Goal: Task Accomplishment & Management: Manage account settings

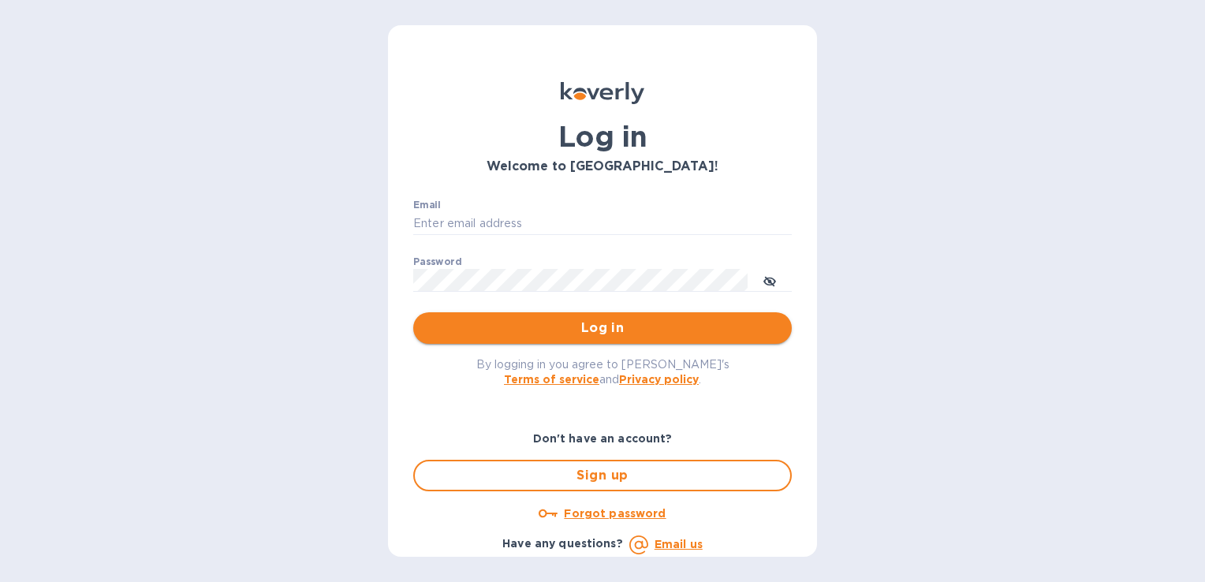
type input "[EMAIL_ADDRESS][DOMAIN_NAME]"
click at [570, 330] on span "Log in" at bounding box center [602, 328] width 353 height 19
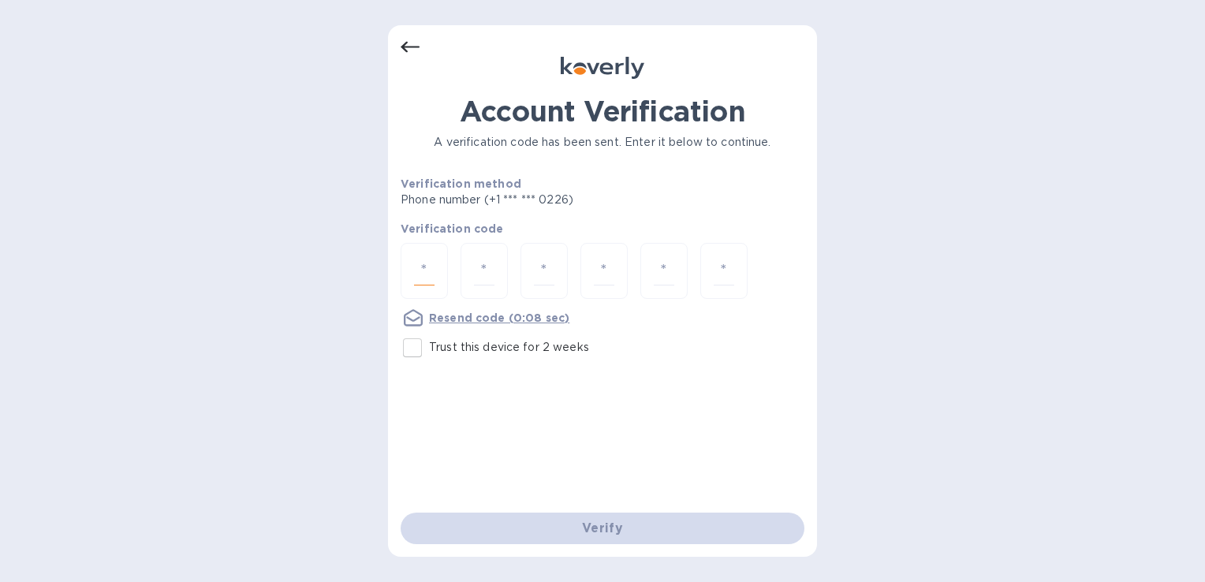
click at [426, 269] on input "number" at bounding box center [424, 270] width 21 height 29
type input "8"
type input "3"
type input "6"
type input "0"
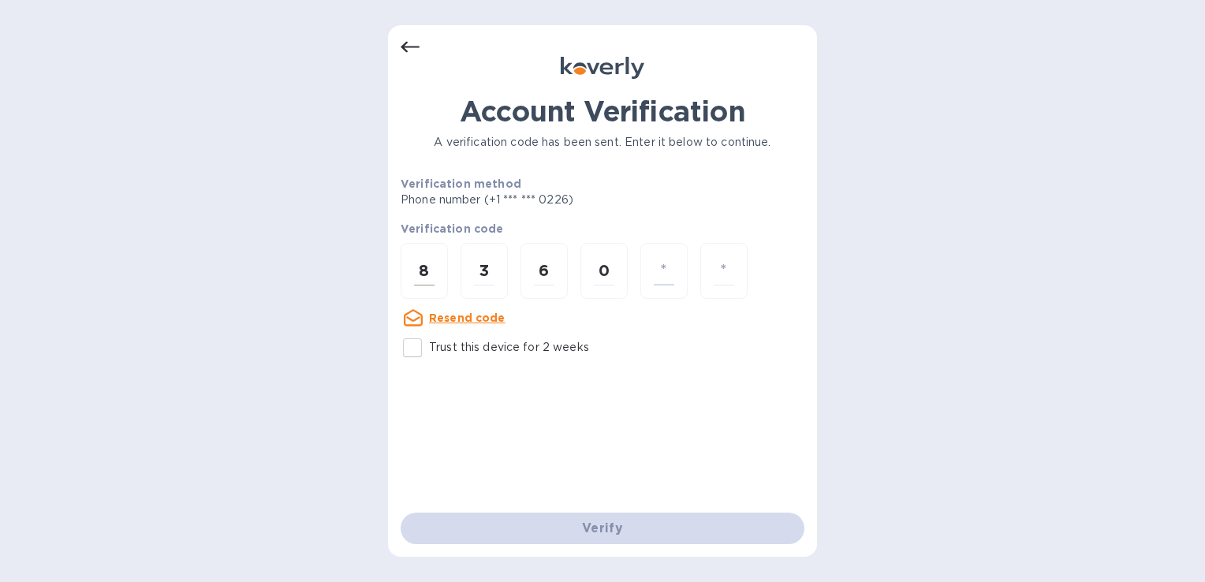
type input "5"
type input "2"
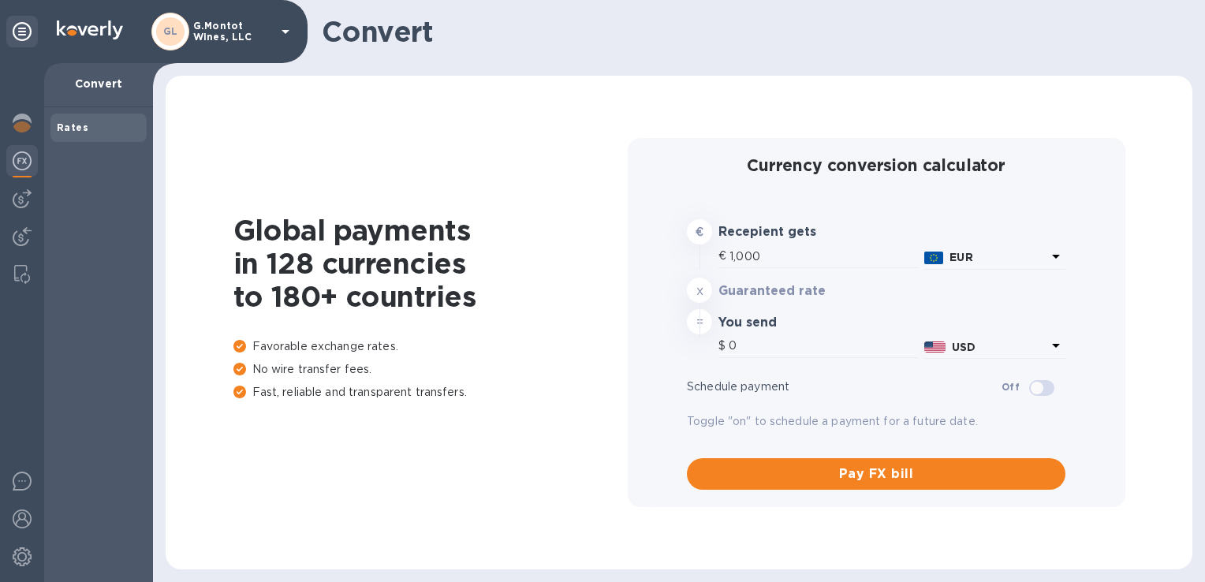
type input "1,179.87"
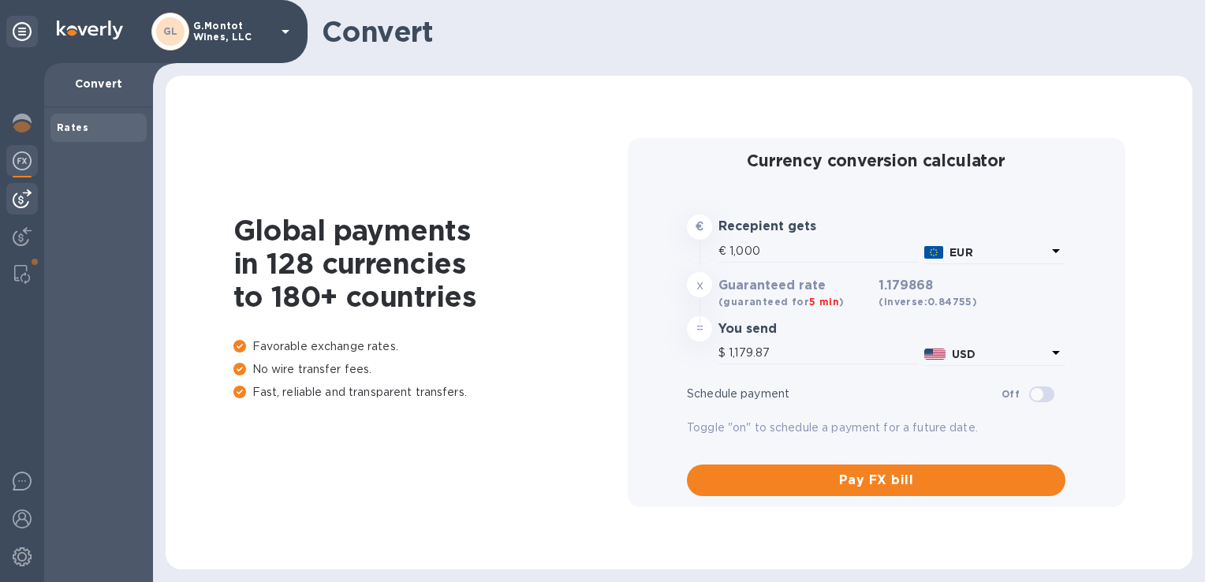
click at [19, 196] on img at bounding box center [22, 198] width 19 height 19
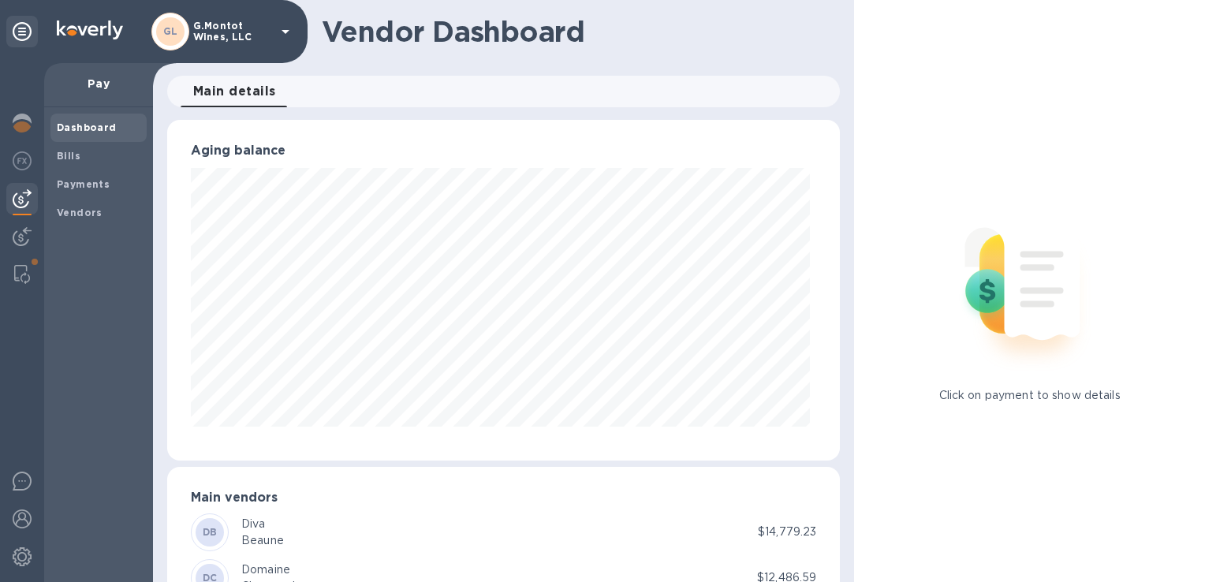
scroll to position [341, 666]
click at [94, 214] on b "Vendors" at bounding box center [80, 213] width 46 height 12
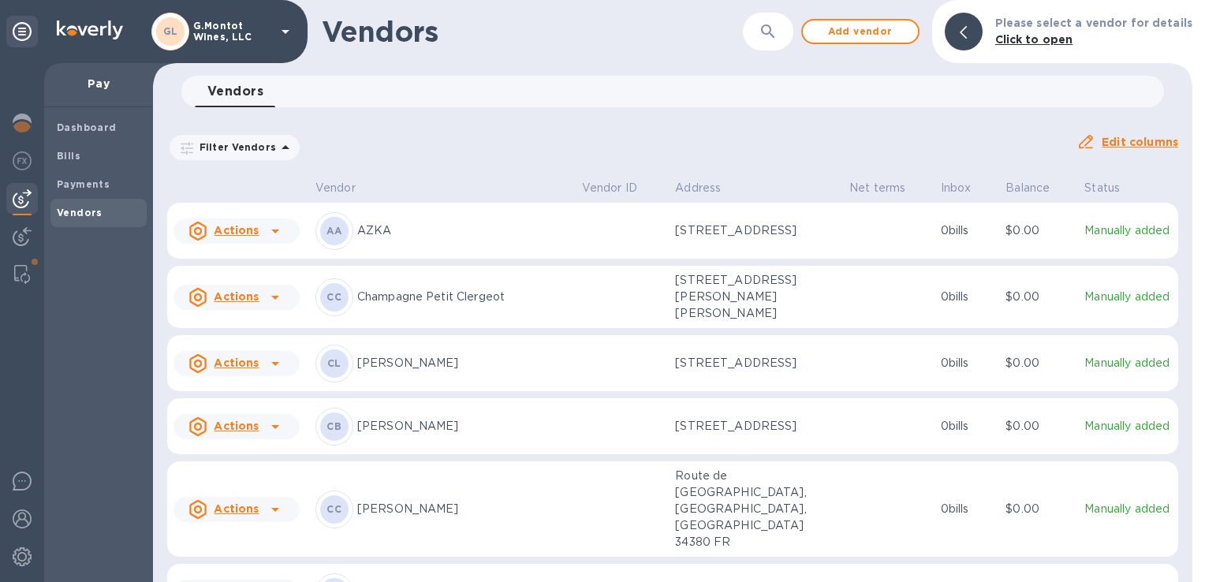
click at [263, 424] on div at bounding box center [275, 426] width 25 height 25
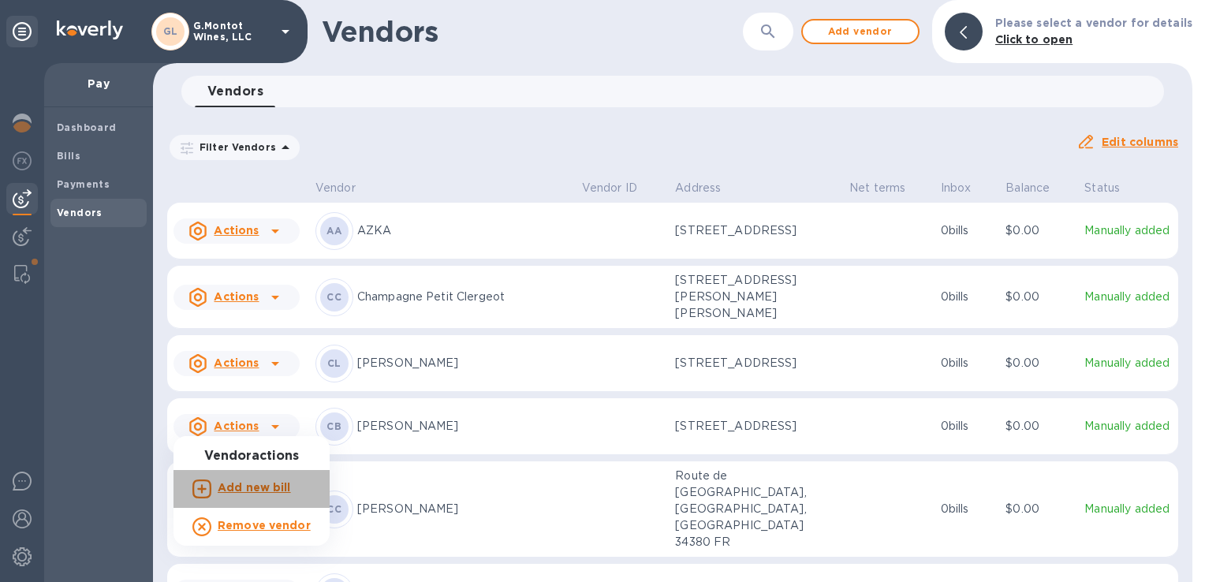
click at [274, 490] on b "Add new bill" at bounding box center [254, 487] width 73 height 13
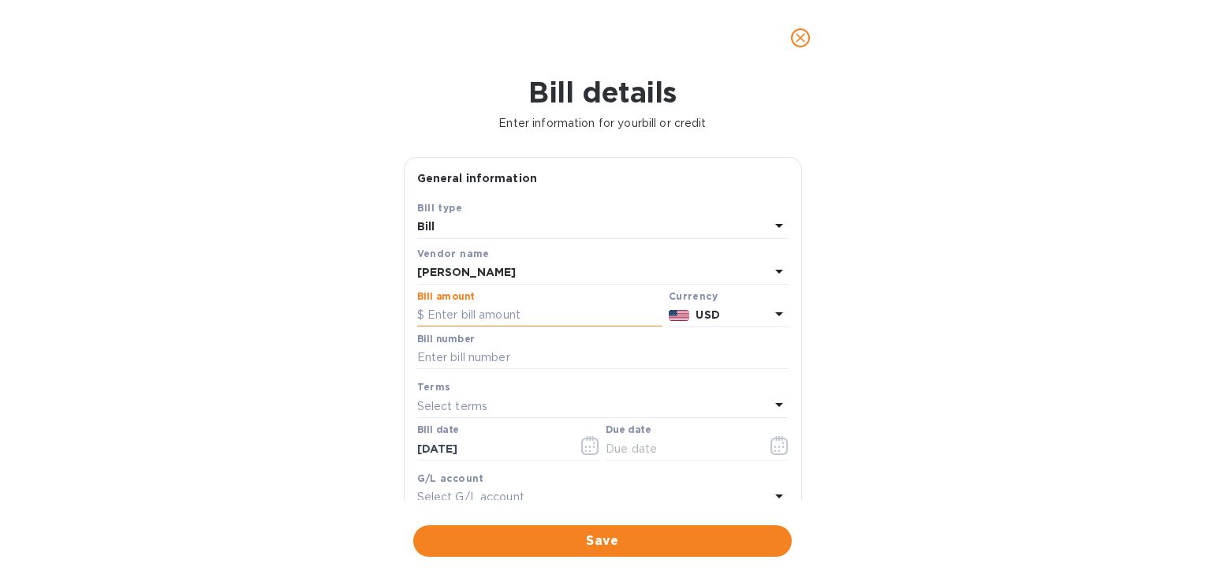
click at [495, 313] on input "text" at bounding box center [539, 316] width 245 height 24
type input "150"
click at [772, 312] on icon at bounding box center [779, 313] width 19 height 19
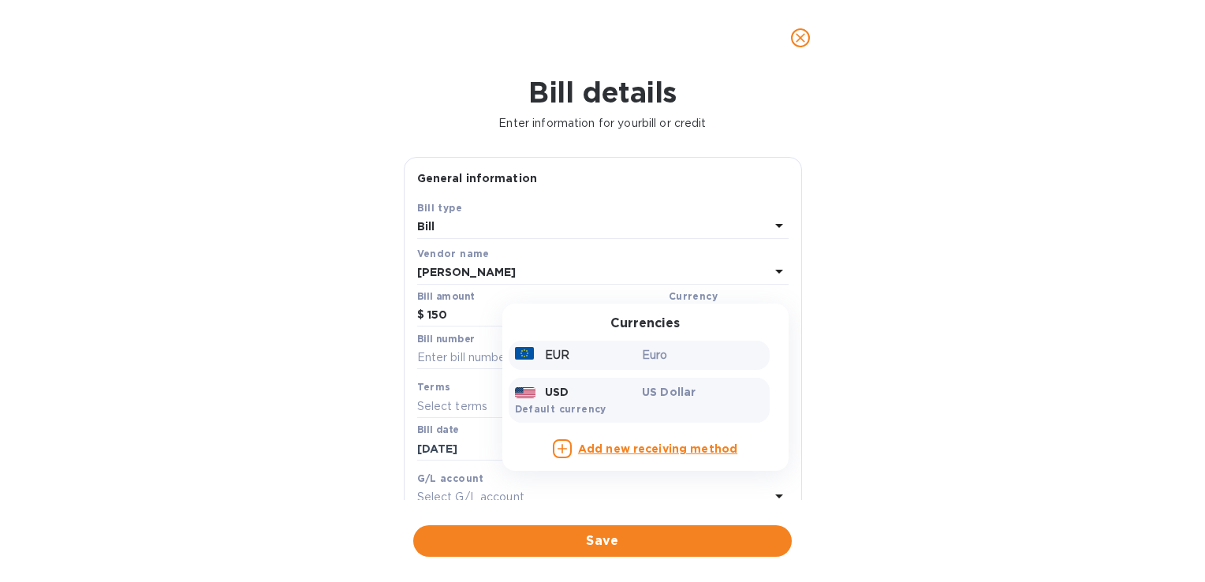
click at [654, 365] on div "Euro" at bounding box center [703, 355] width 128 height 23
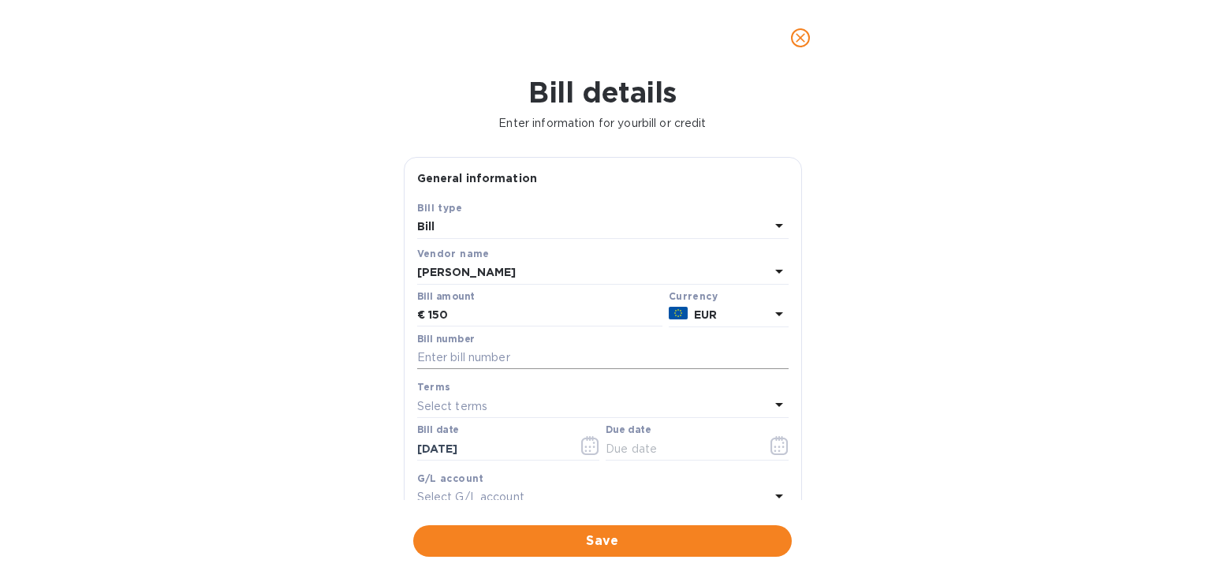
click at [465, 362] on input "text" at bounding box center [602, 358] width 371 height 24
type input "202509"
click at [532, 405] on div "Select terms" at bounding box center [593, 406] width 353 height 22
click at [530, 495] on p "NET 30" at bounding box center [597, 496] width 334 height 17
type input "11/02/2025"
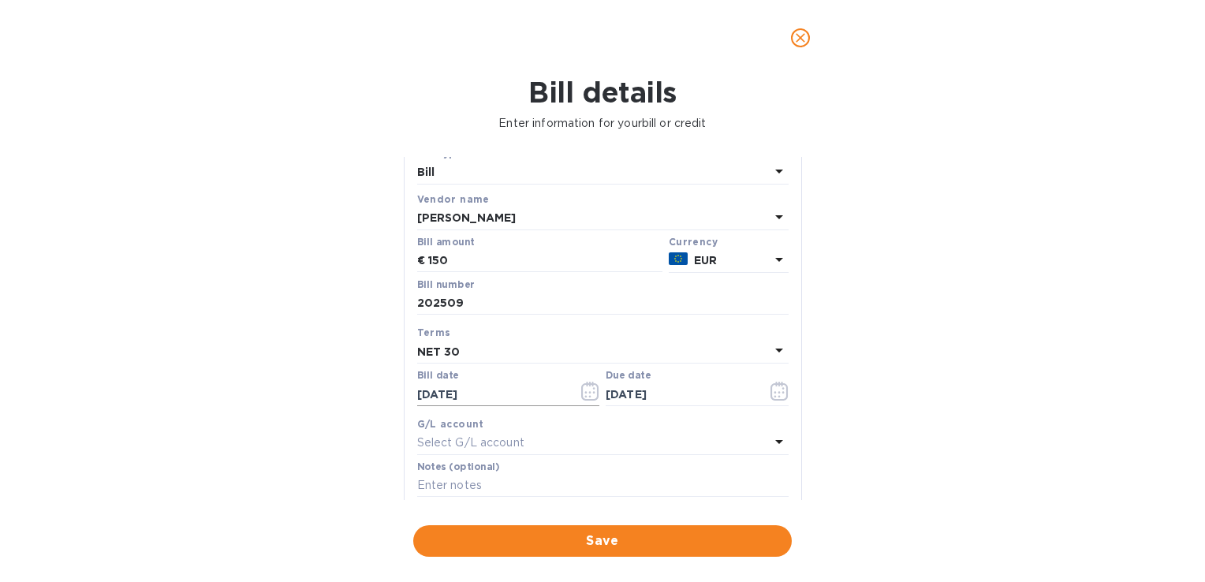
scroll to position [79, 0]
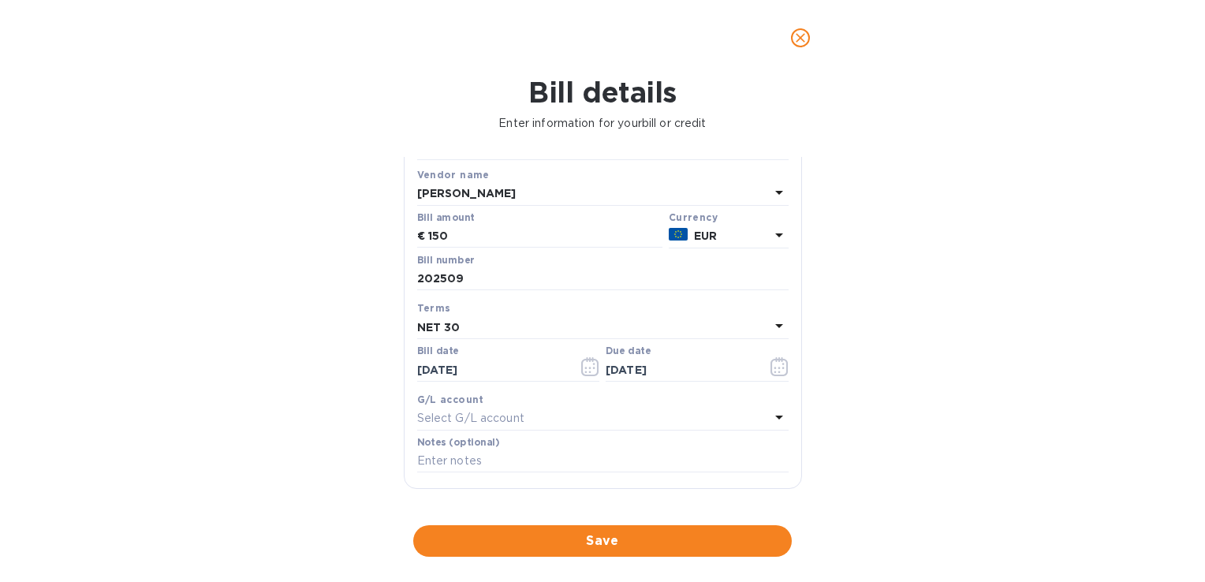
click at [499, 424] on p "Select G/L account" at bounding box center [470, 418] width 107 height 17
click at [499, 424] on div "Accounts" at bounding box center [603, 454] width 334 height 68
click at [342, 366] on div "Bill details Enter information for your bill or credit General information Save…" at bounding box center [602, 329] width 1205 height 506
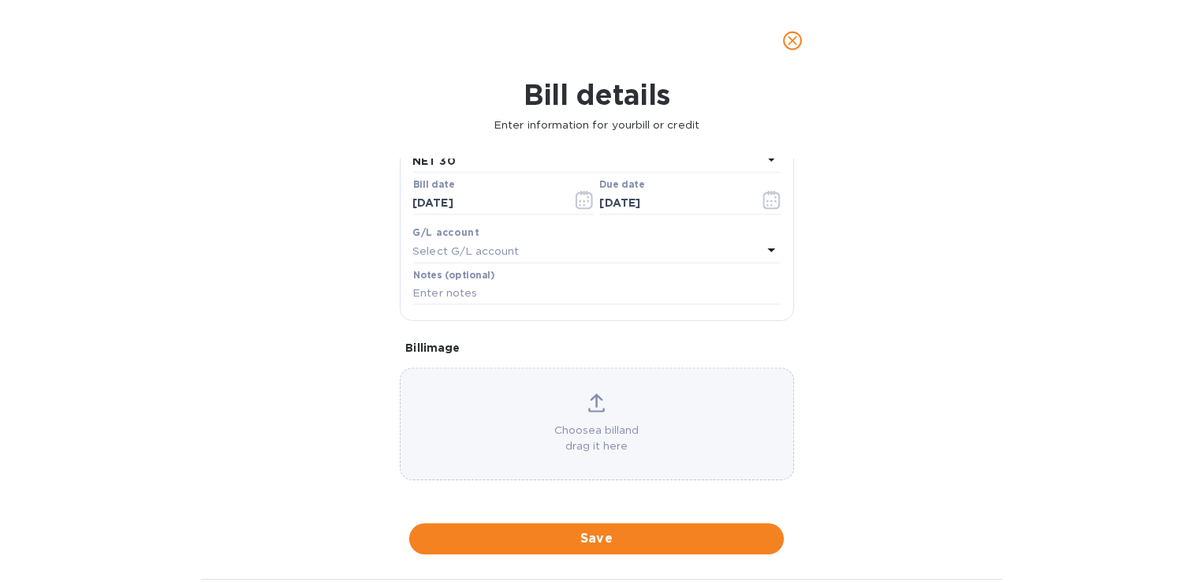
scroll to position [249, 0]
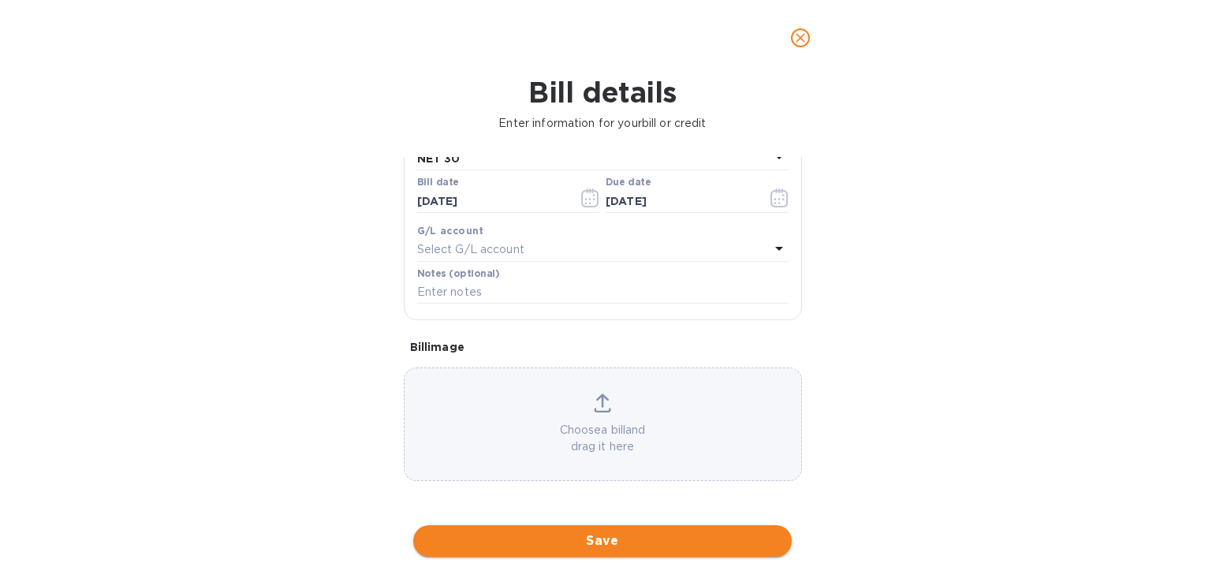
click at [618, 547] on span "Save" at bounding box center [602, 541] width 353 height 19
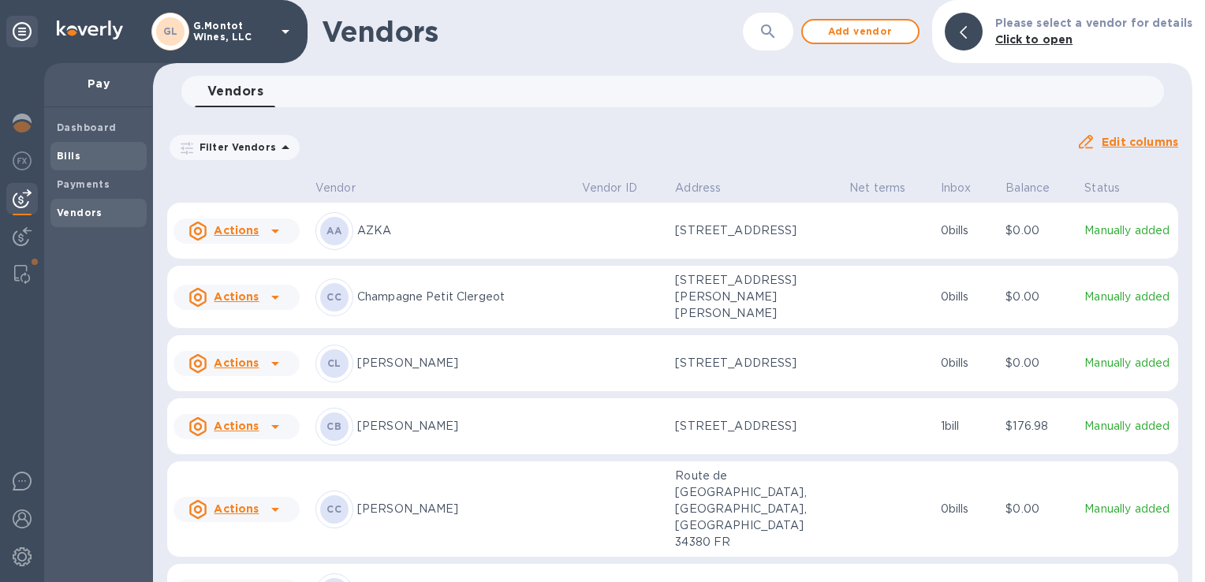
click at [70, 156] on b "Bills" at bounding box center [69, 156] width 24 height 12
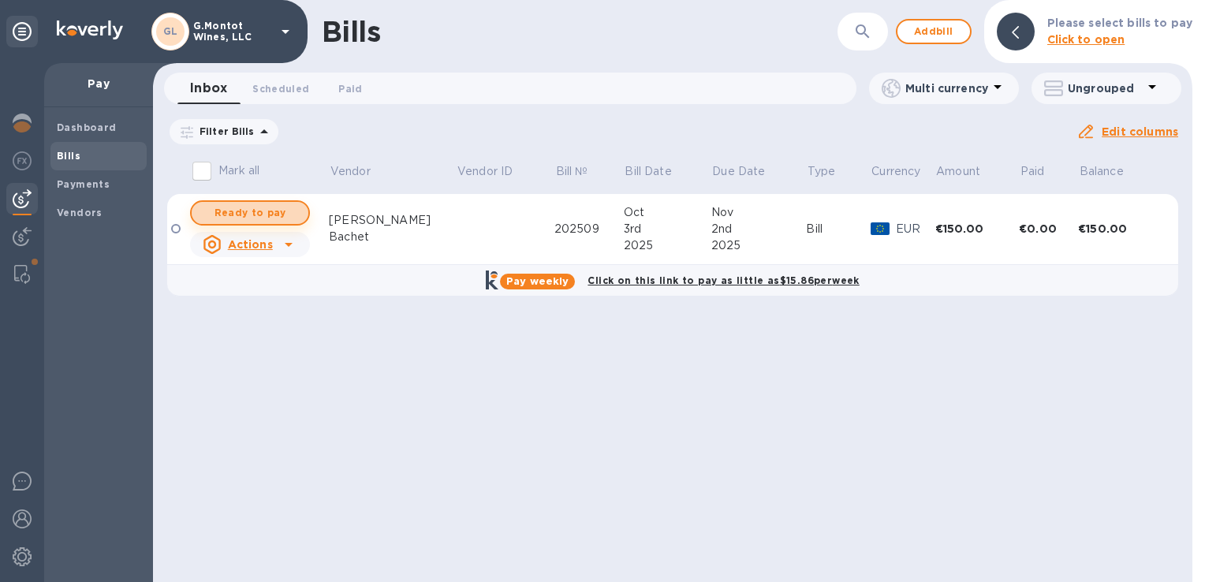
click at [278, 212] on span "Ready to pay" at bounding box center [249, 212] width 91 height 19
click at [246, 214] on span "Ready to pay" at bounding box center [249, 212] width 91 height 19
checkbox input "true"
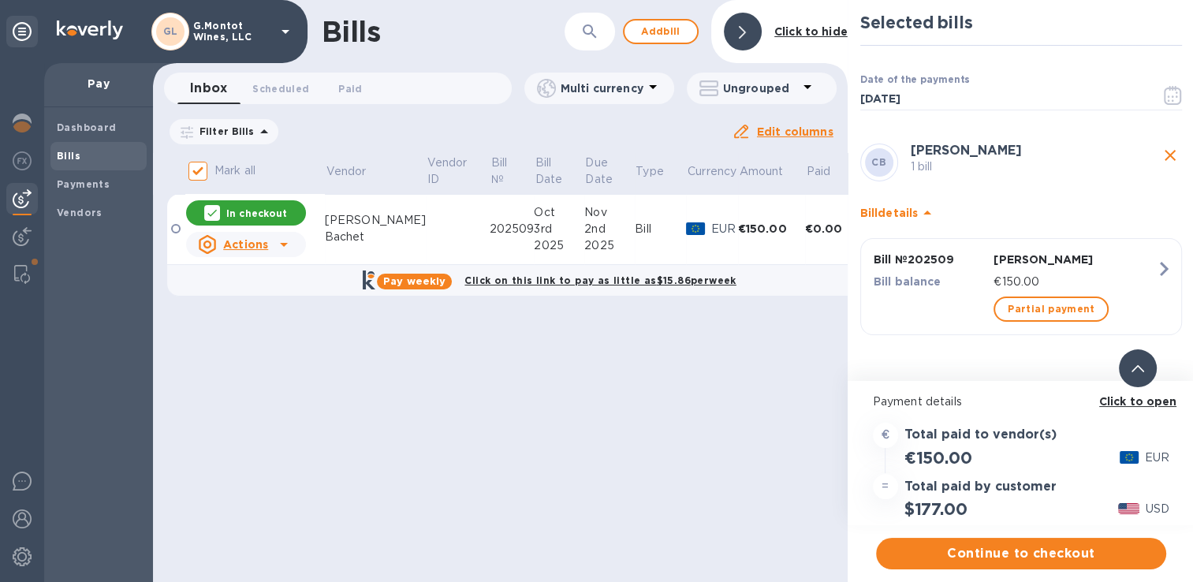
scroll to position [12, 0]
click at [987, 544] on span "Continue to checkout" at bounding box center [1021, 553] width 265 height 19
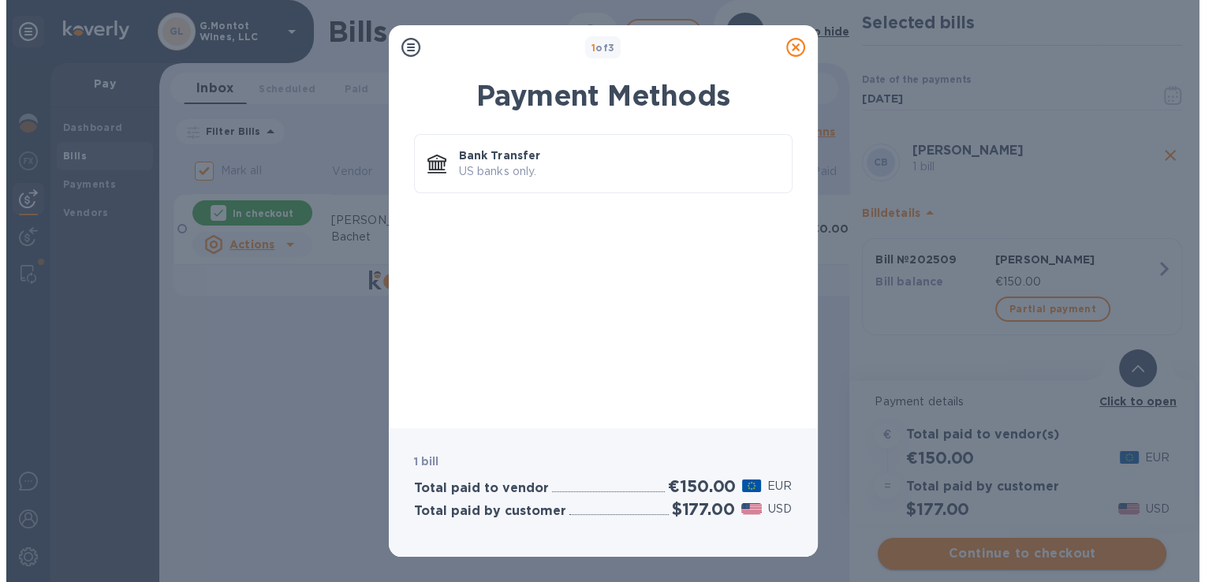
scroll to position [0, 0]
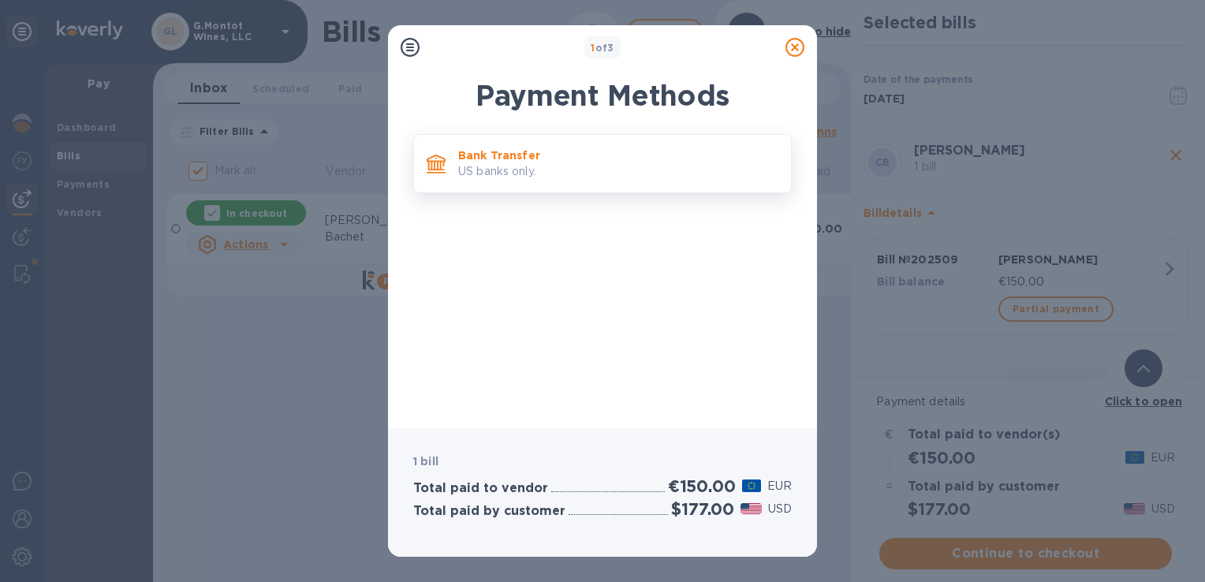
click at [595, 159] on p "Bank Transfer" at bounding box center [618, 155] width 320 height 16
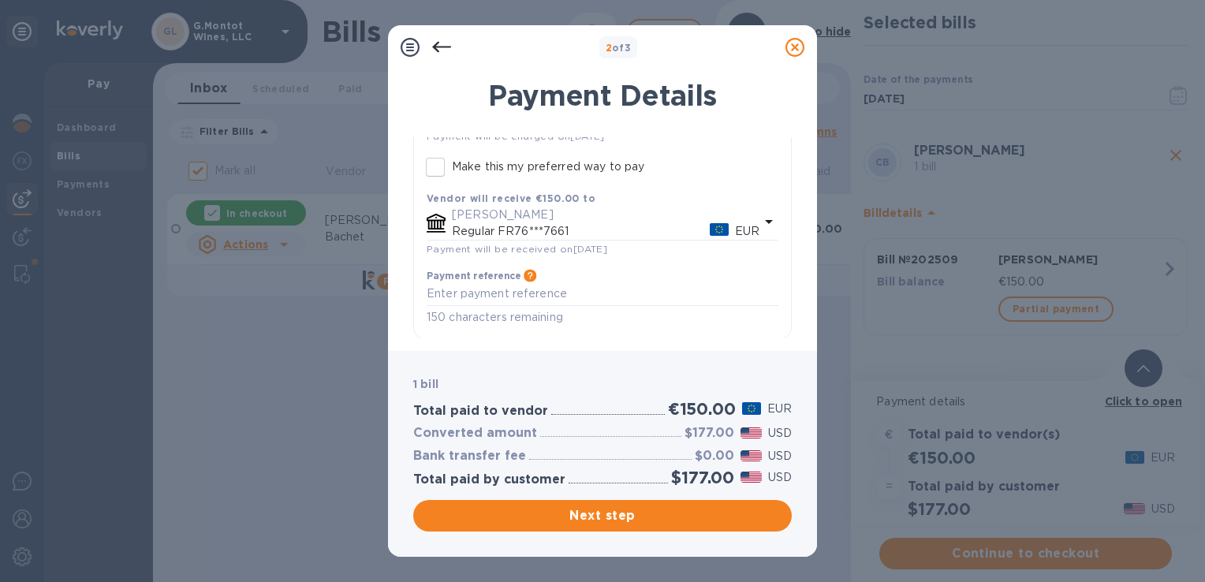
scroll to position [172, 0]
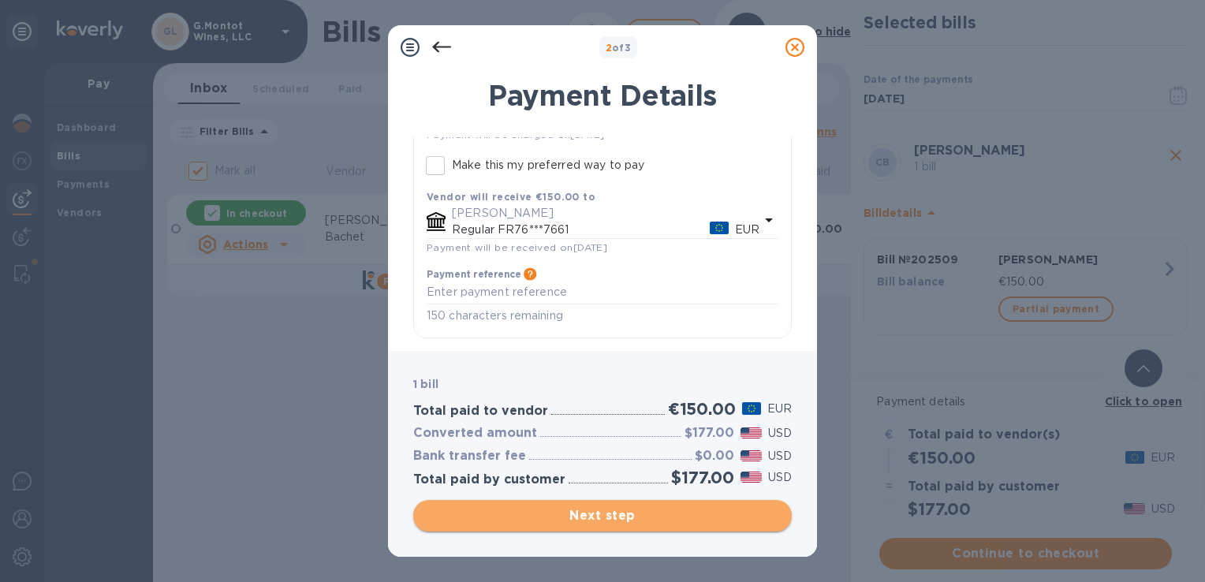
click at [630, 515] on span "Next step" at bounding box center [602, 515] width 353 height 19
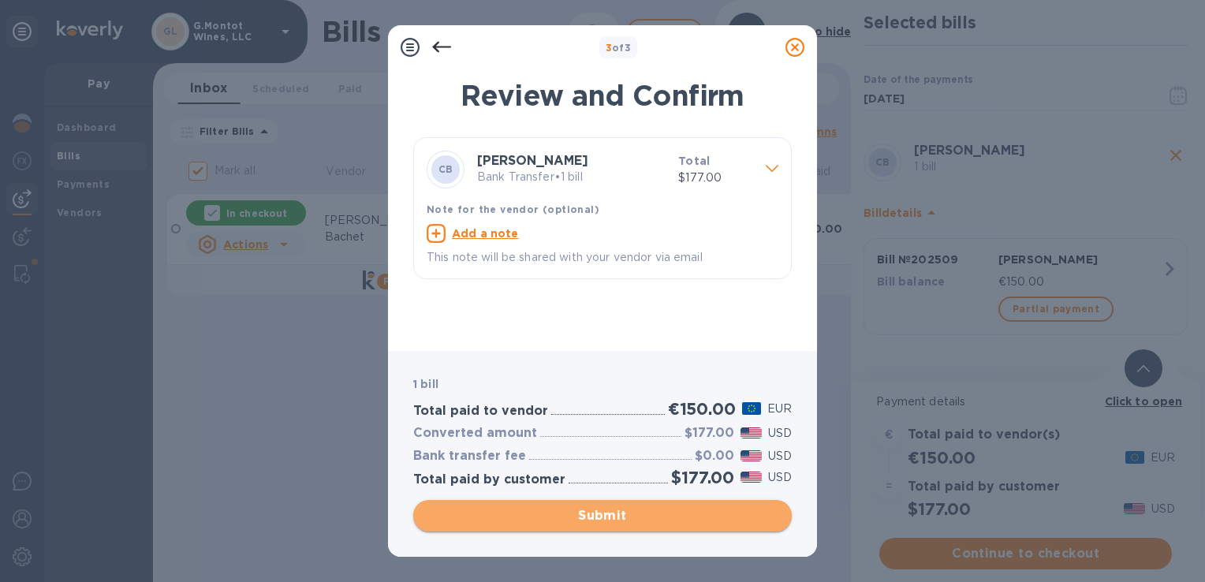
click at [644, 513] on span "Submit" at bounding box center [602, 515] width 353 height 19
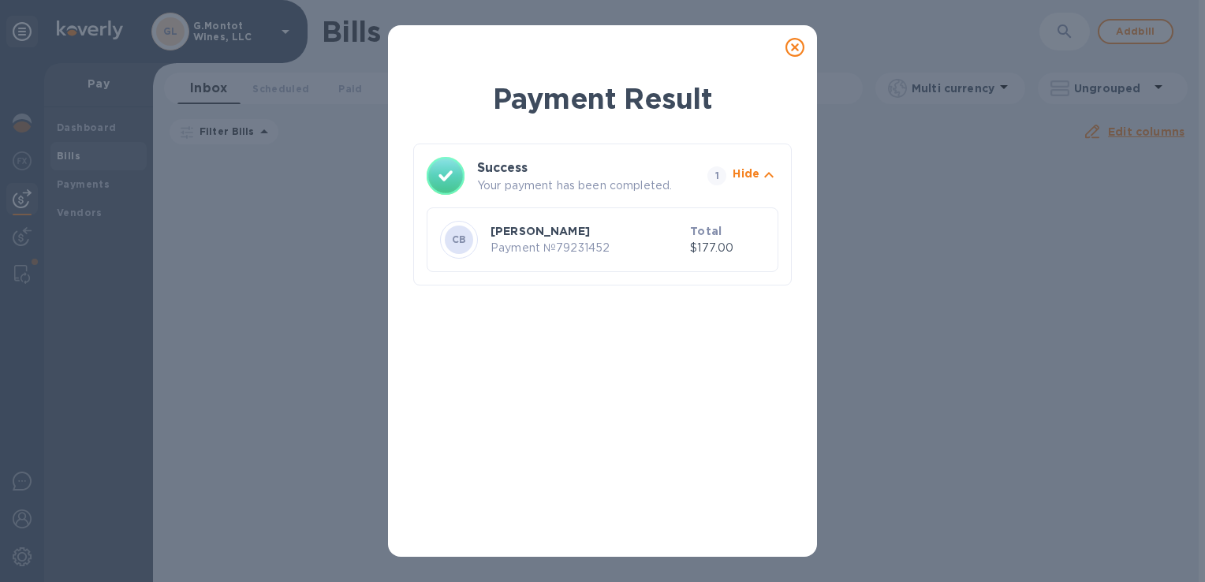
click at [792, 52] on icon at bounding box center [795, 47] width 19 height 19
